Goal: Transaction & Acquisition: Purchase product/service

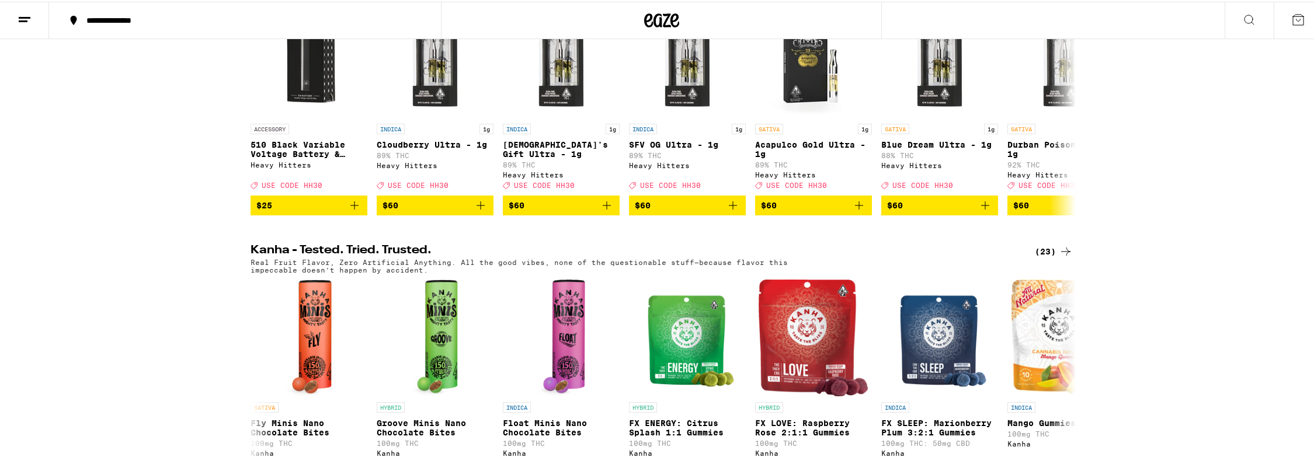
scroll to position [901, 0]
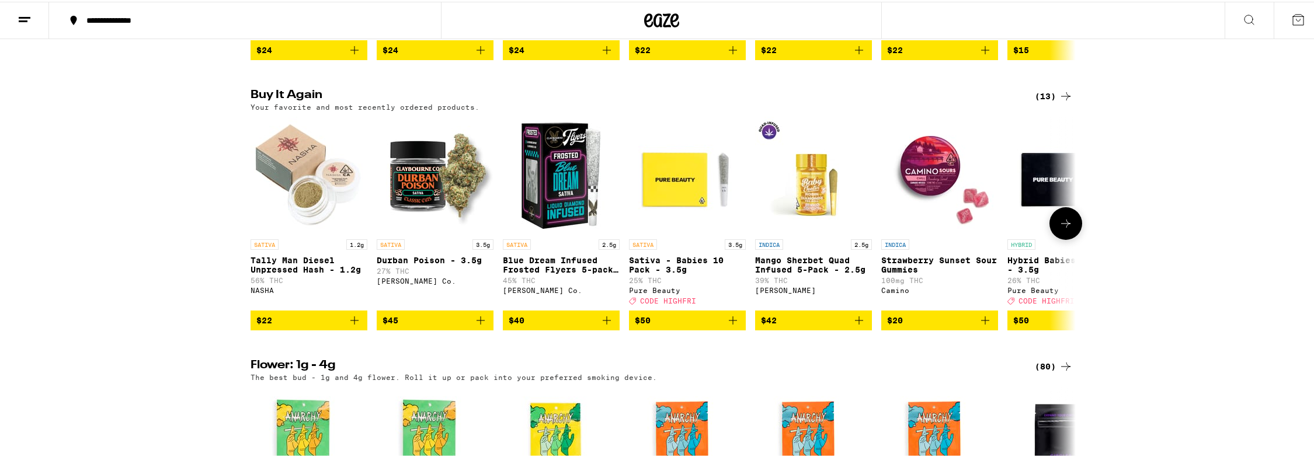
drag, startPoint x: 479, startPoint y: 361, endPoint x: 393, endPoint y: 370, distance: 86.2
click at [480, 326] on icon "Add to bag" at bounding box center [480, 319] width 14 height 14
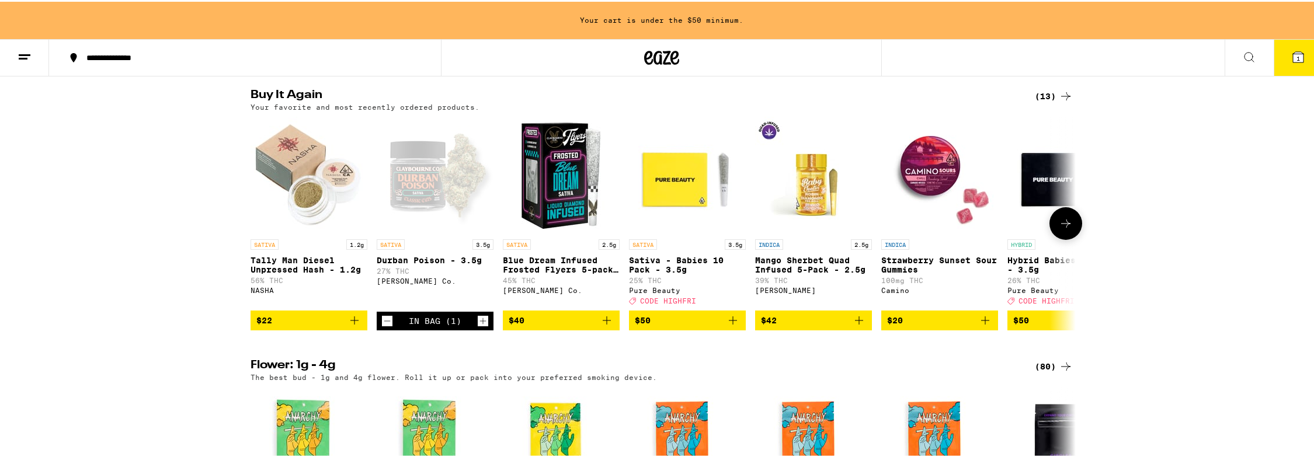
click at [342, 326] on span "$22" at bounding box center [308, 319] width 105 height 14
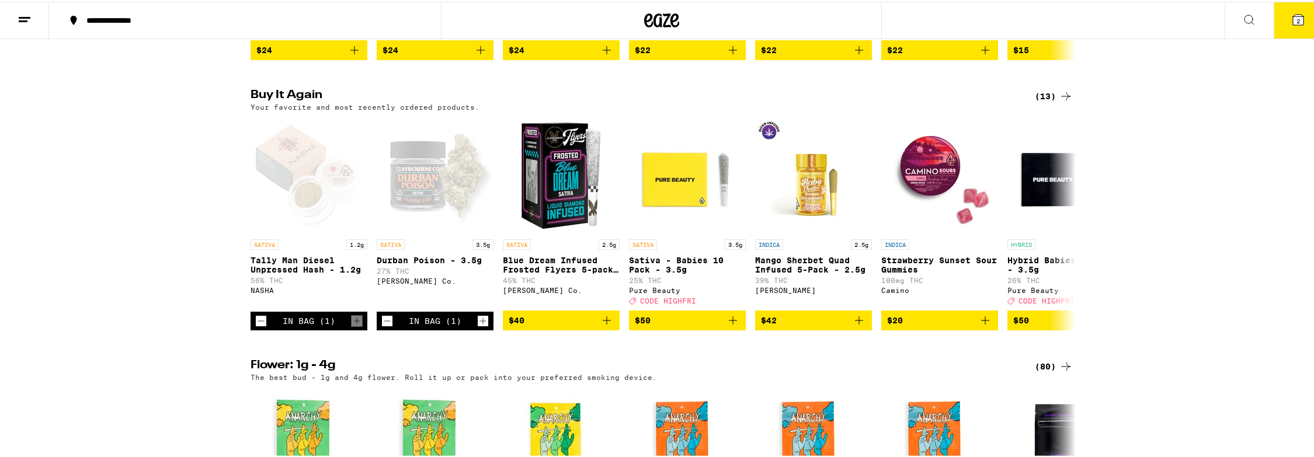
click at [1274, 14] on button "2" at bounding box center [1297, 19] width 49 height 36
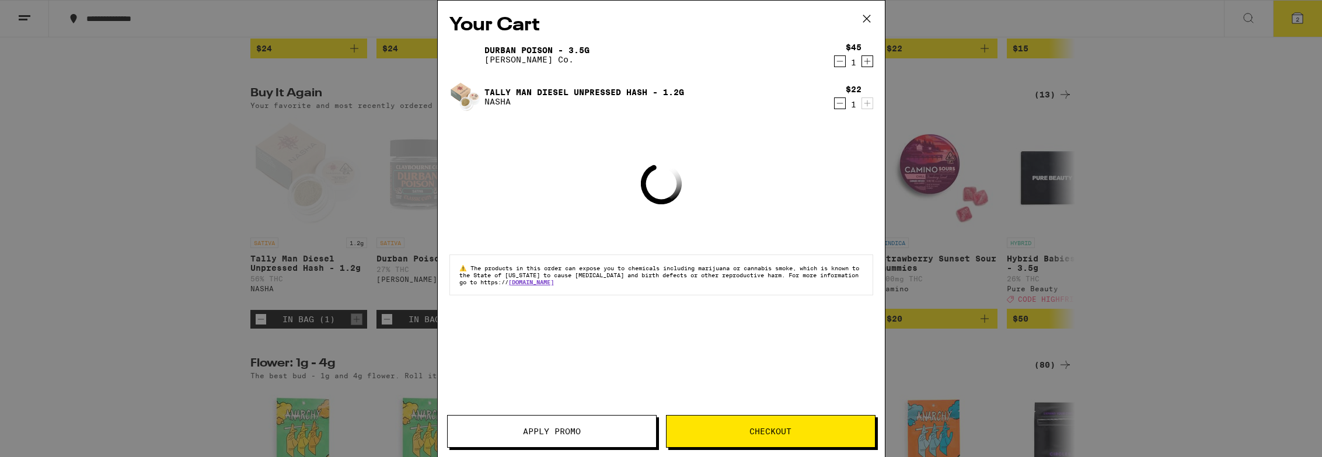
click at [889, 20] on div "Your Cart Durban Poison - 3.5g [PERSON_NAME] Co. $45 1 Tally Man Diesel Unpress…" at bounding box center [661, 228] width 1322 height 457
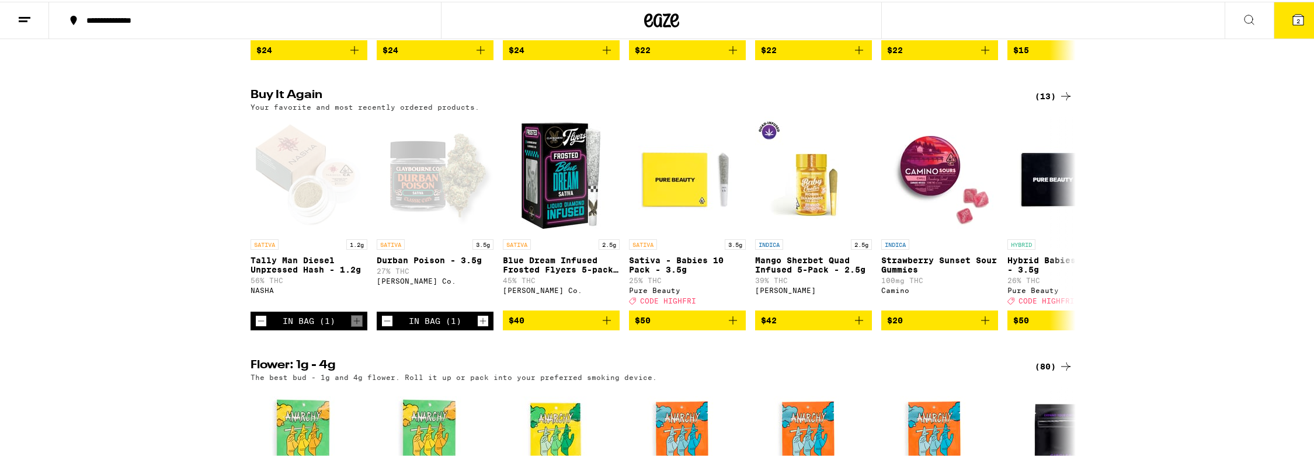
click at [1273, 23] on button "2" at bounding box center [1297, 19] width 49 height 36
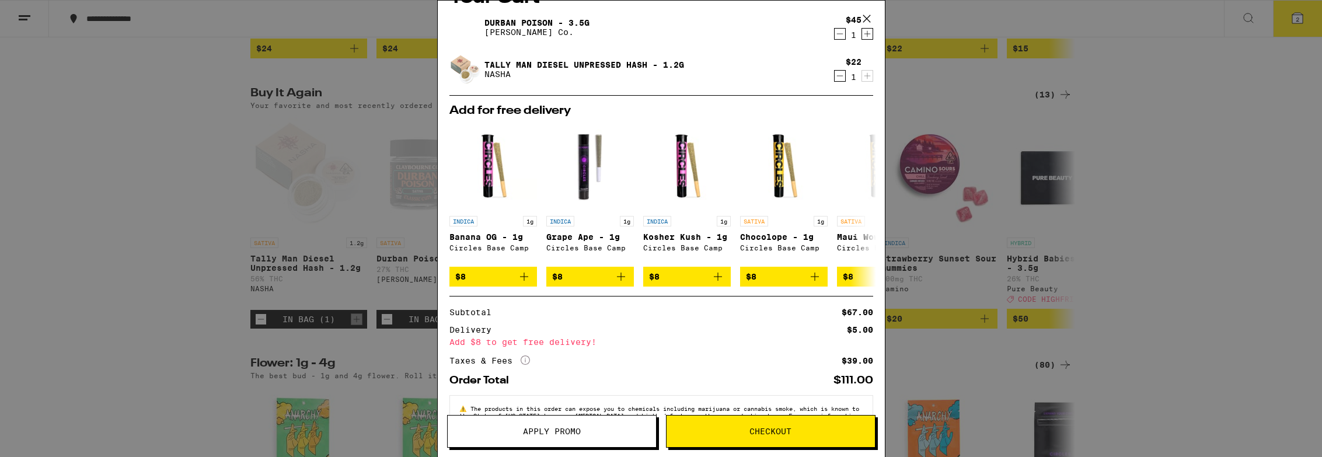
scroll to position [71, 0]
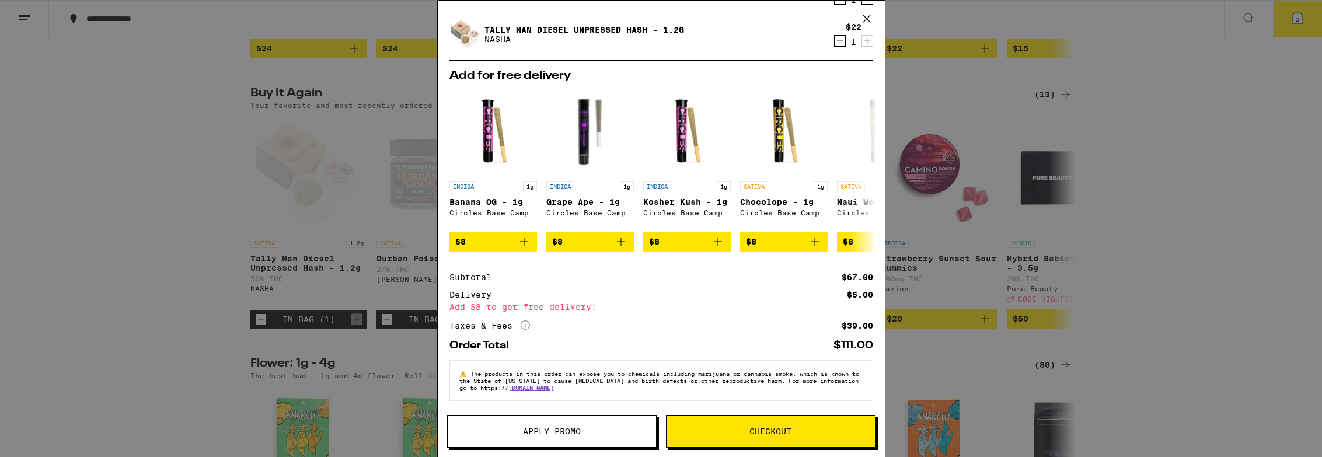
click at [809, 421] on button "Checkout" at bounding box center [771, 431] width 210 height 33
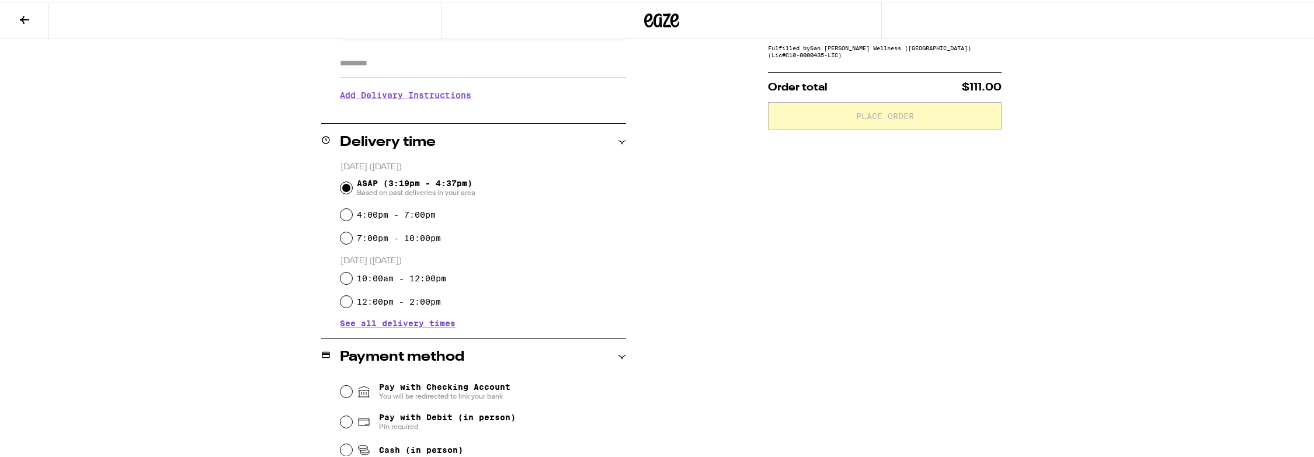
scroll to position [208, 0]
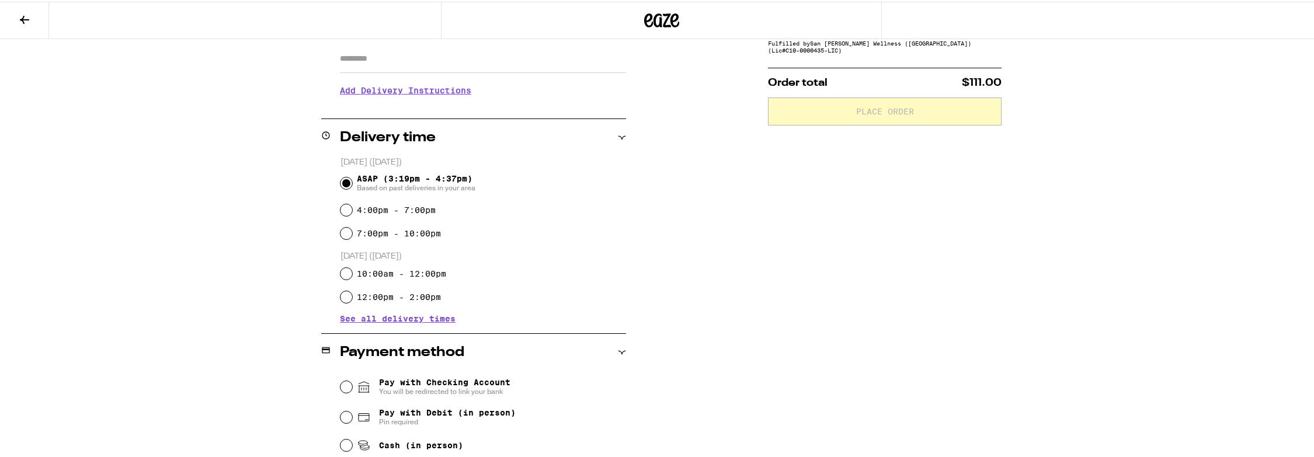
click at [502, 420] on span "Pin required" at bounding box center [447, 420] width 137 height 9
click at [352, 420] on input "Pay with Debit (in person) Pin required" at bounding box center [346, 416] width 12 height 12
radio input "true"
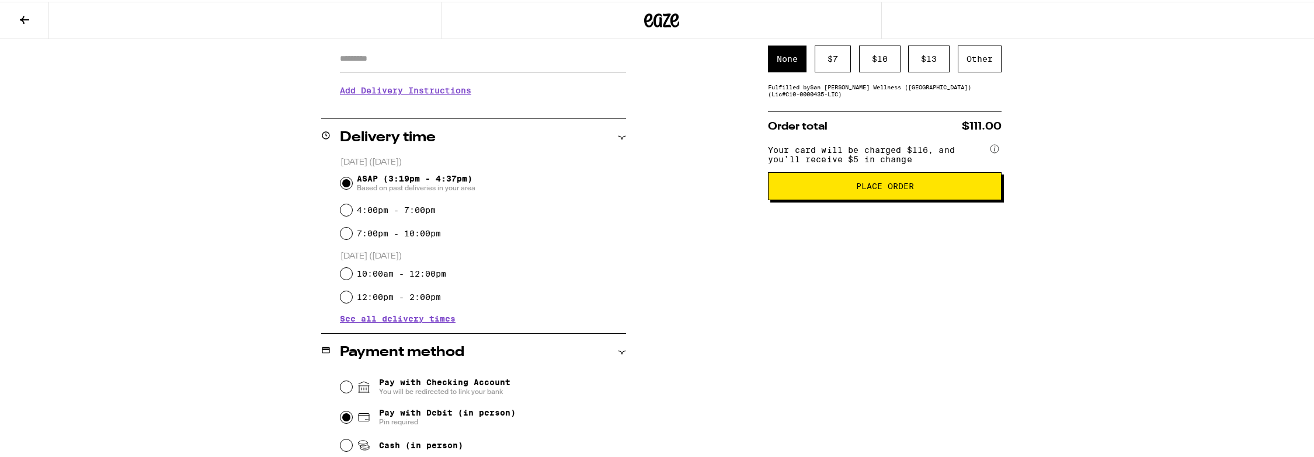
click at [896, 189] on span "Place Order" at bounding box center [885, 184] width 58 height 8
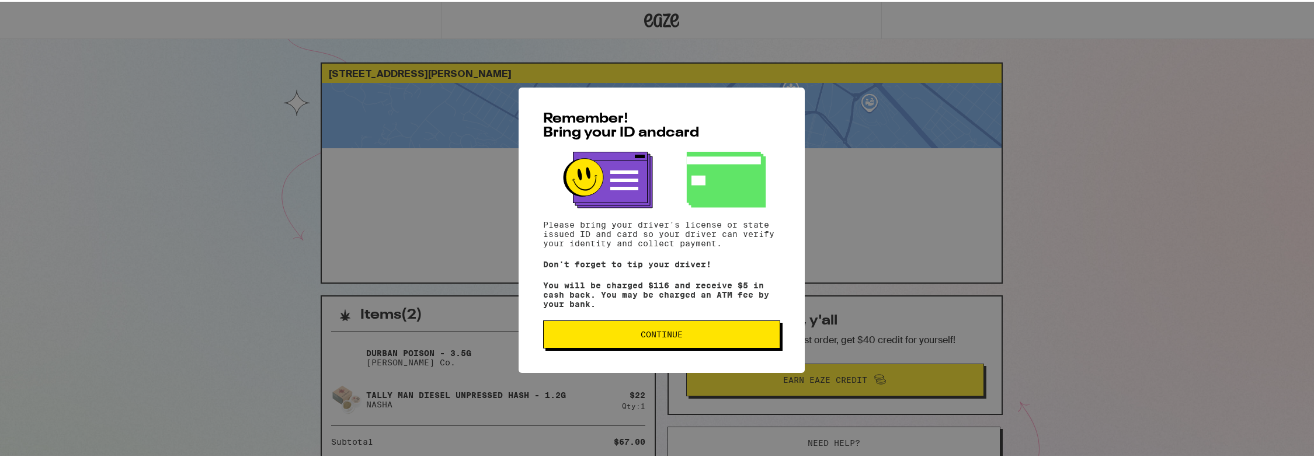
click at [729, 330] on button "Continue" at bounding box center [661, 333] width 237 height 28
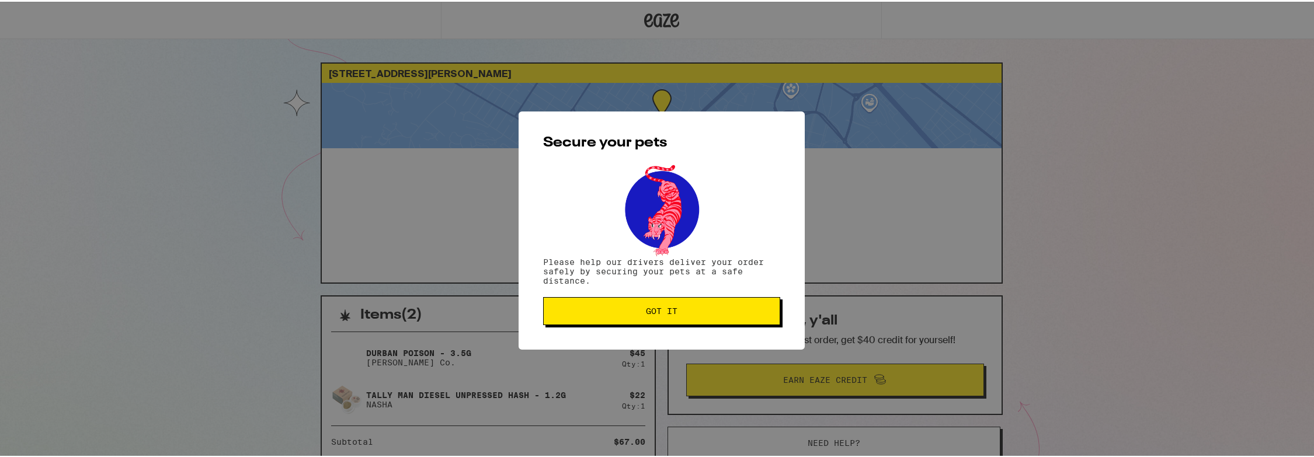
click at [678, 316] on button "Got it" at bounding box center [661, 309] width 237 height 28
